Goal: Transaction & Acquisition: Subscribe to service/newsletter

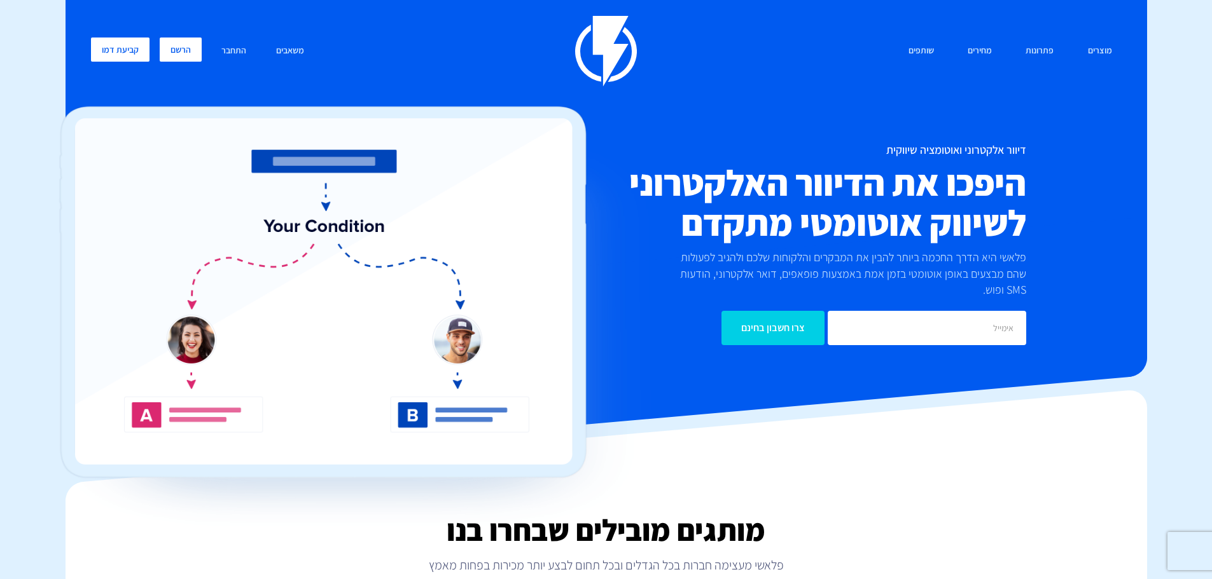
click at [167, 46] on link "הרשם" at bounding box center [181, 50] width 42 height 24
click at [871, 311] on input "email" at bounding box center [927, 328] width 198 height 34
click at [725, 205] on h2 "היפכו את הדיוור האלקטרוני לשיווק אוטומטי מתקדם" at bounding box center [778, 203] width 496 height 80
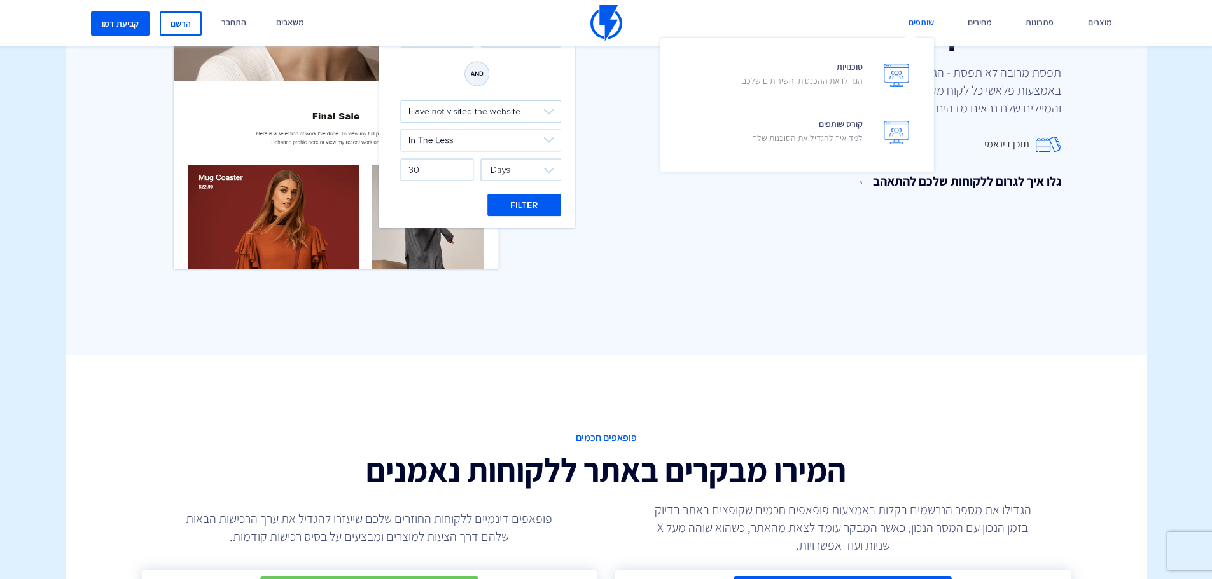
scroll to position [2163, 0]
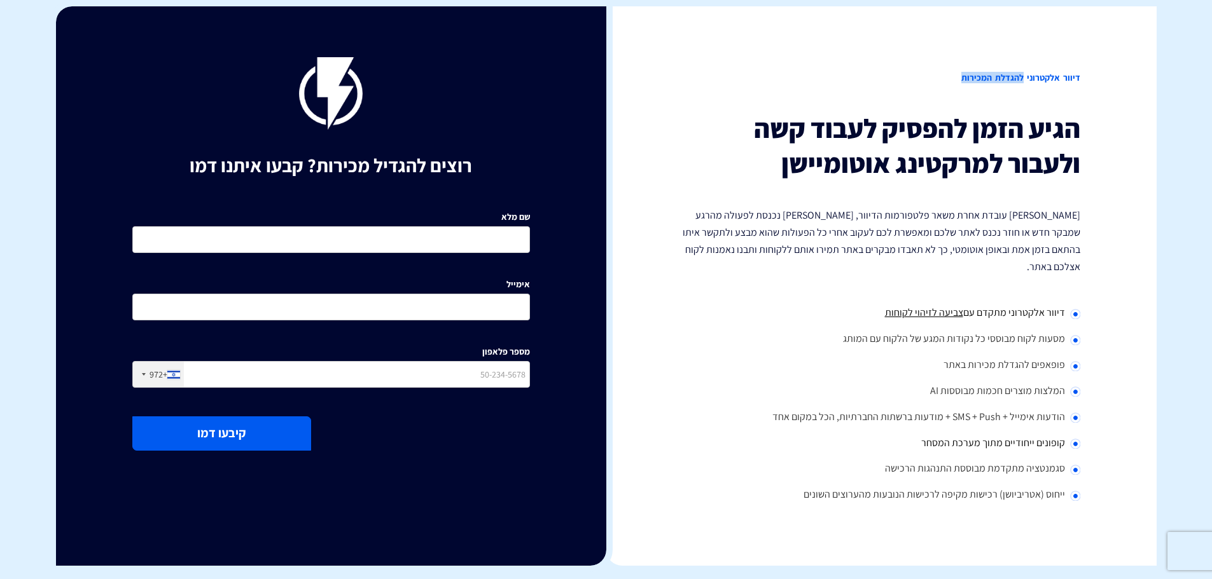
drag, startPoint x: 1023, startPoint y: 73, endPoint x: 641, endPoint y: 66, distance: 383.0
click at [653, 67] on div "דיוור אלקטרוני להגדלת המכירות הגיע הזמן להפסיק לעבוד קשה ולעבור למרקטינג אוטומי…" at bounding box center [881, 286] width 550 height 560
